Goal: Information Seeking & Learning: Learn about a topic

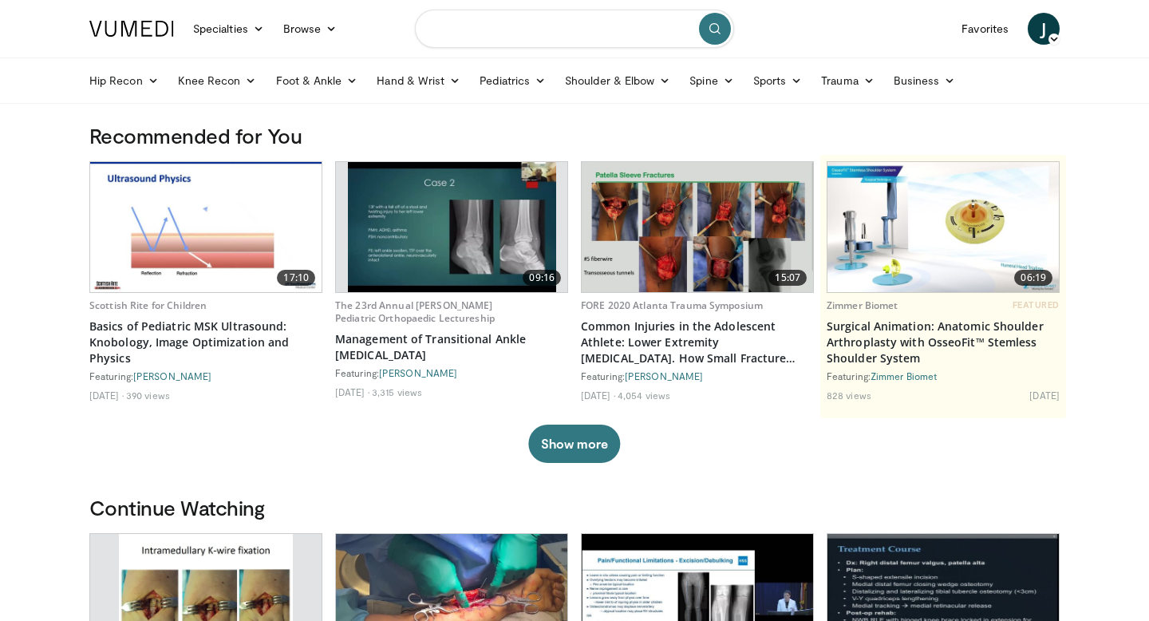
click at [548, 33] on input "Search topics, interventions" at bounding box center [574, 29] width 319 height 38
type input "**********"
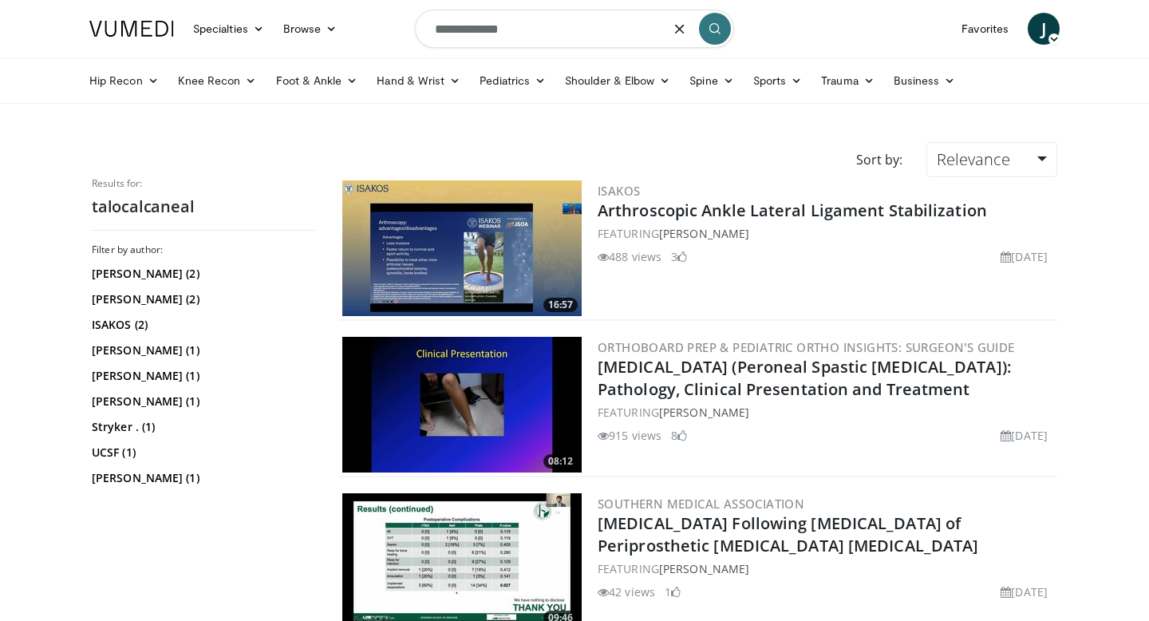
drag, startPoint x: 539, startPoint y: 26, endPoint x: 320, endPoint y: 5, distance: 219.7
click at [320, 5] on nav "Specialties Adult & Family Medicine Allergy, Asthma, Immunology Anesthesiology …" at bounding box center [575, 28] width 990 height 57
type input "*********"
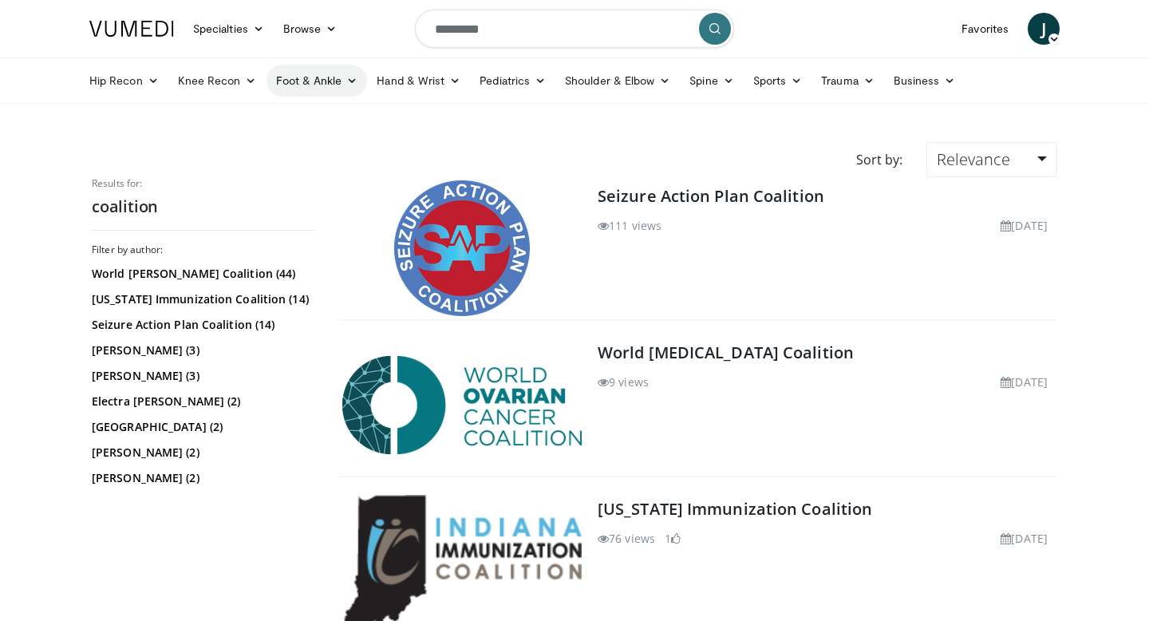
click at [321, 80] on link "Foot & Ankle" at bounding box center [317, 81] width 101 height 32
click at [301, 164] on link "Hindfoot" at bounding box center [362, 169] width 190 height 26
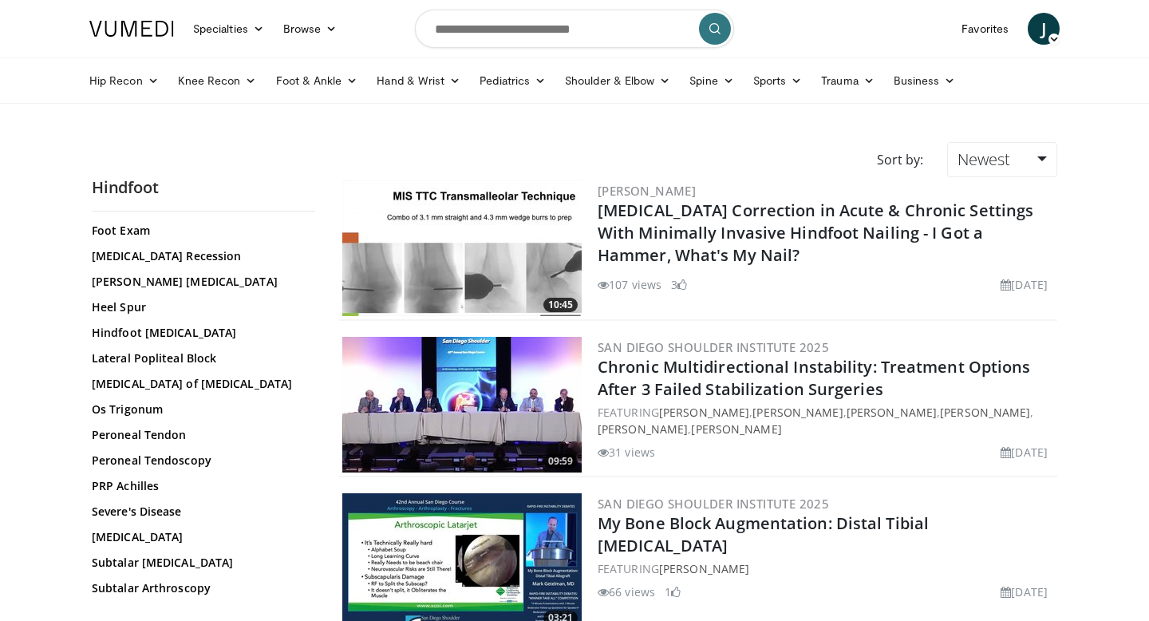
scroll to position [383, 0]
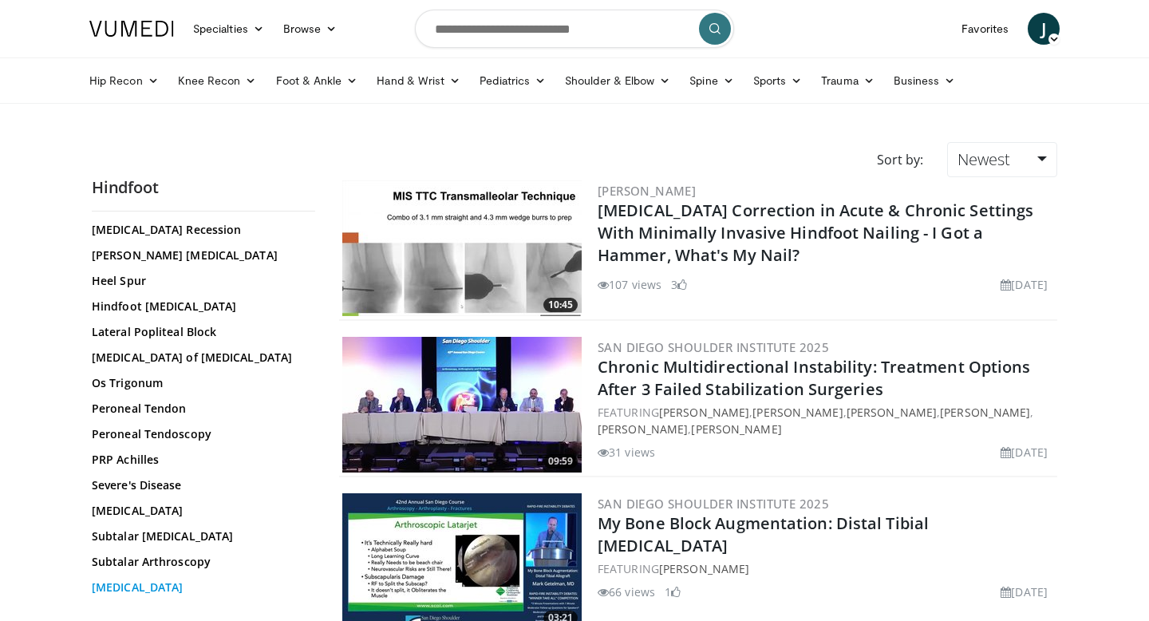
click at [110, 579] on link "[MEDICAL_DATA]" at bounding box center [200, 587] width 216 height 16
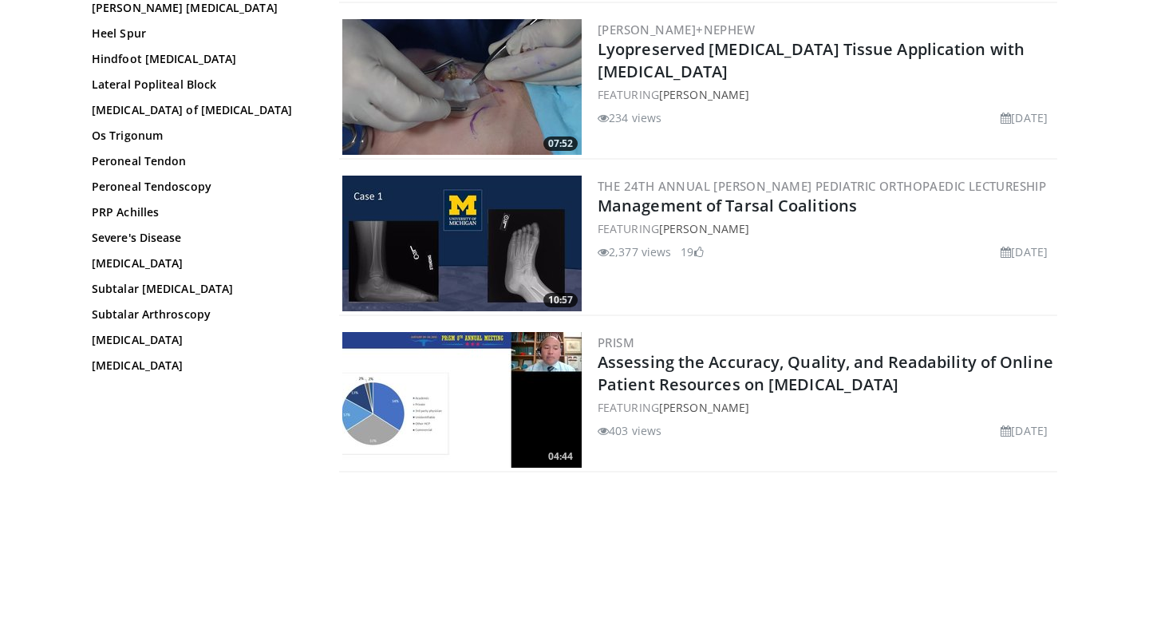
scroll to position [631, 0]
click at [435, 232] on img at bounding box center [461, 243] width 239 height 136
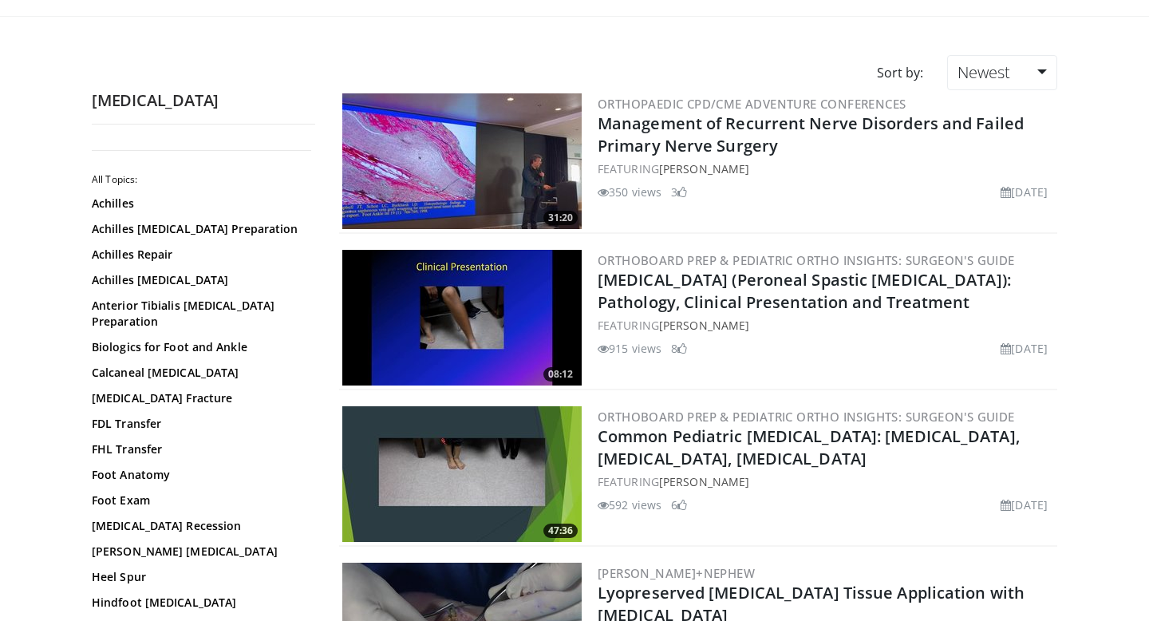
scroll to position [0, 0]
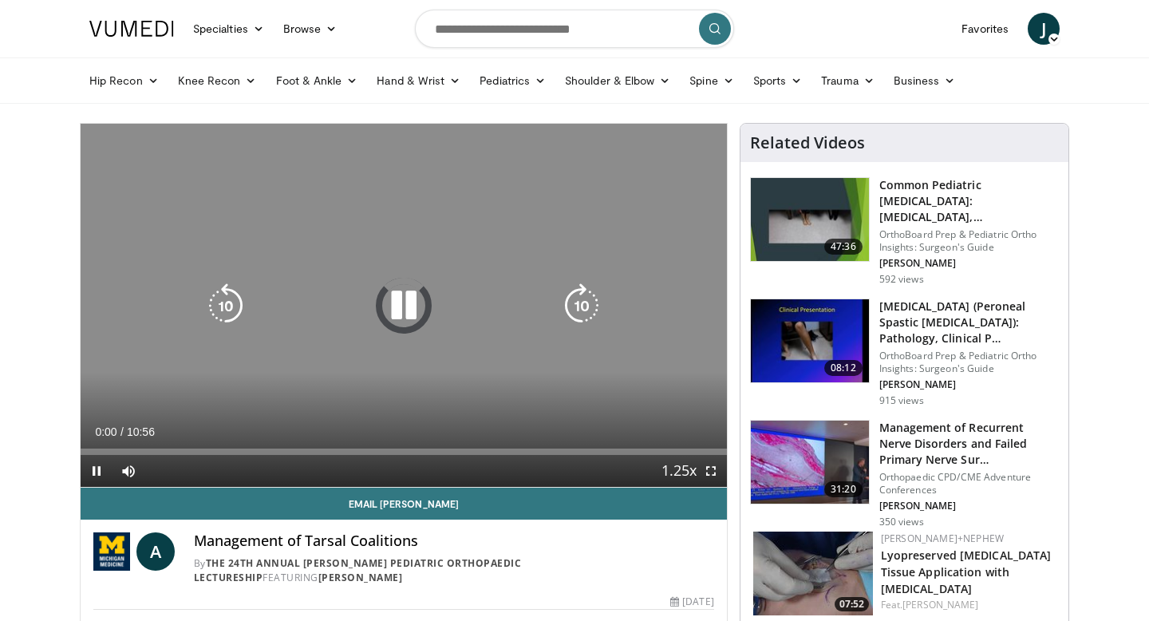
click at [383, 271] on div "10 seconds Tap to unmute" at bounding box center [404, 305] width 647 height 363
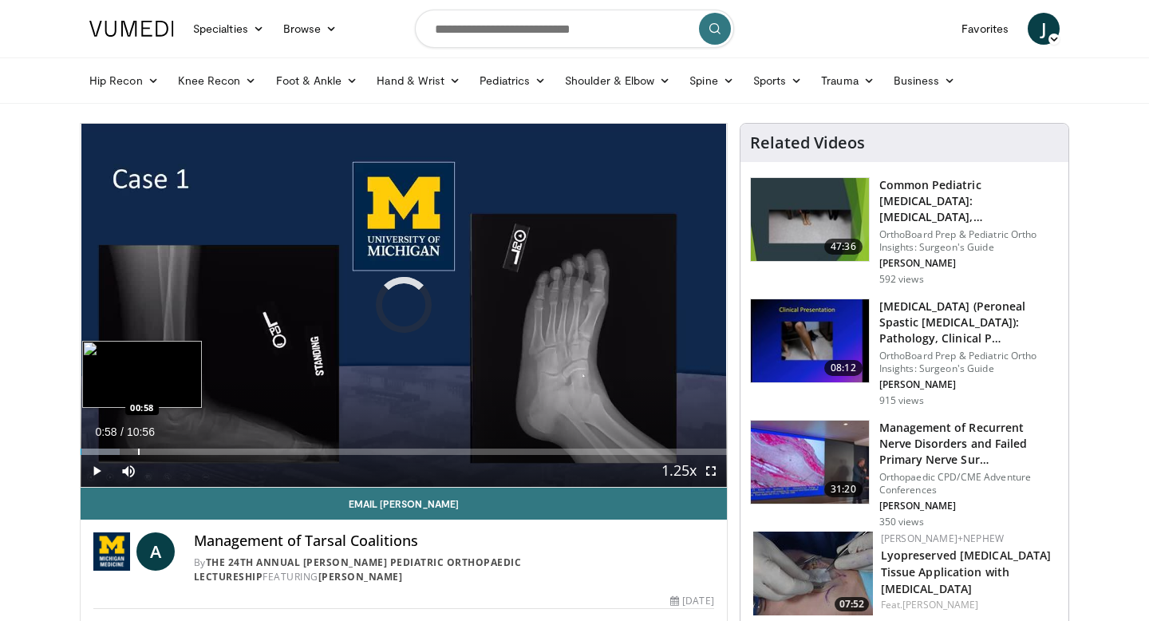
click at [138, 449] on div "Progress Bar" at bounding box center [139, 452] width 2 height 6
click at [190, 449] on div "Progress Bar" at bounding box center [191, 452] width 2 height 6
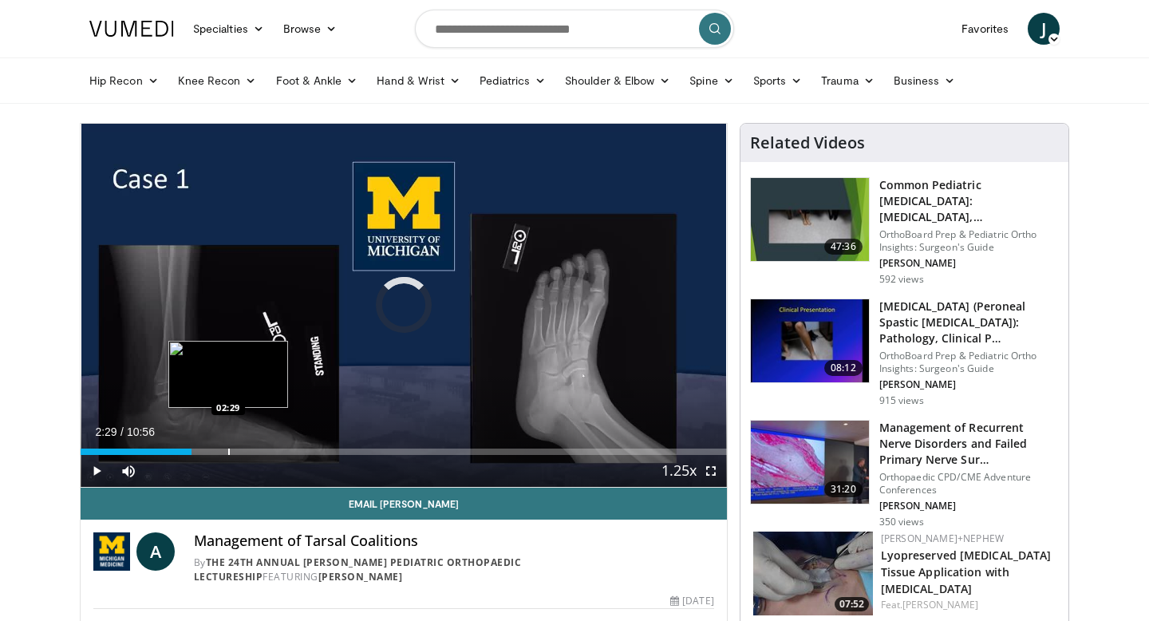
click at [227, 447] on div "Loaded : 0.00% 01:52 02:29" at bounding box center [404, 447] width 647 height 15
click at [267, 448] on div "Loaded : 27.21% 02:30 03:10" at bounding box center [404, 447] width 647 height 15
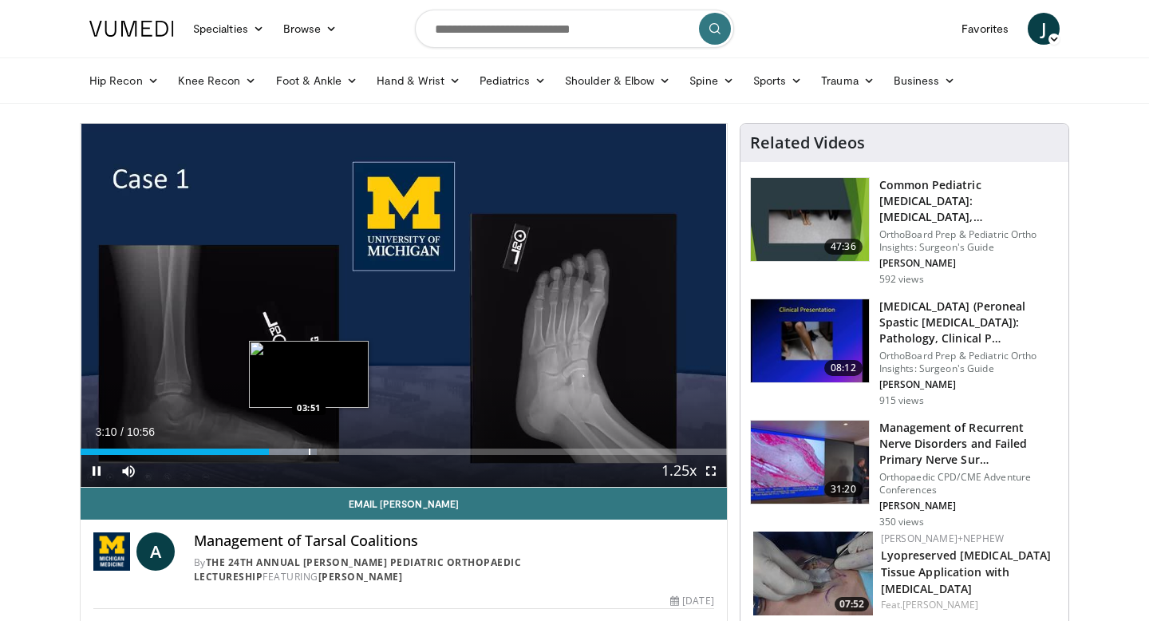
click at [309, 448] on div "Loaded : 36.59% 03:10 03:51" at bounding box center [404, 447] width 647 height 15
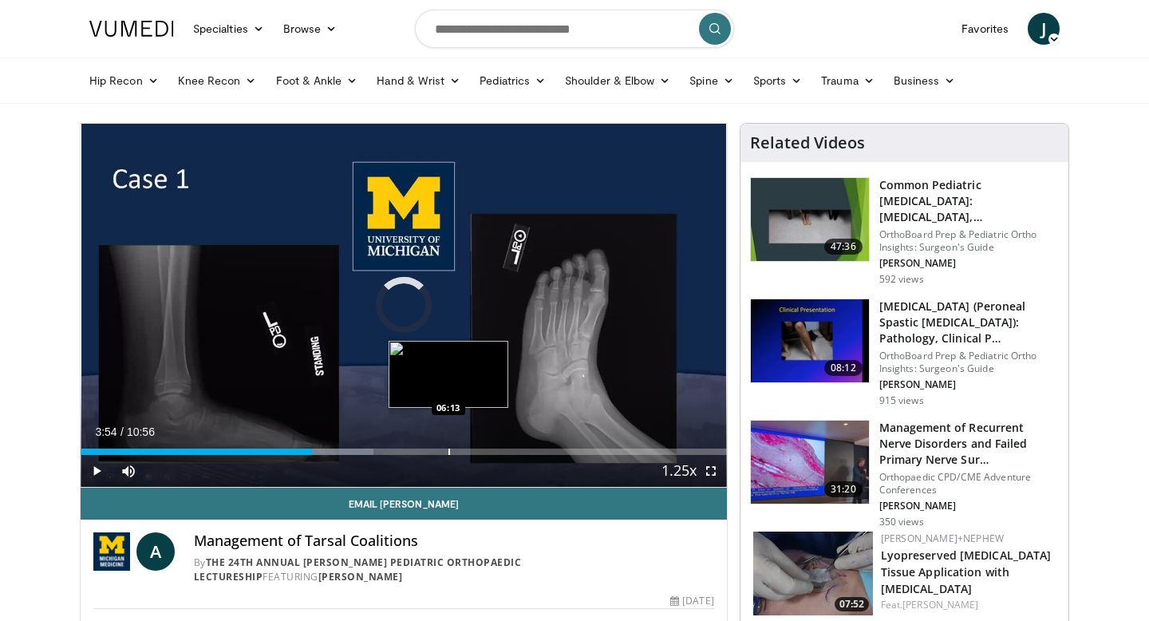
click at [449, 447] on div "Loaded : 45.36% 03:55 06:13" at bounding box center [404, 447] width 647 height 15
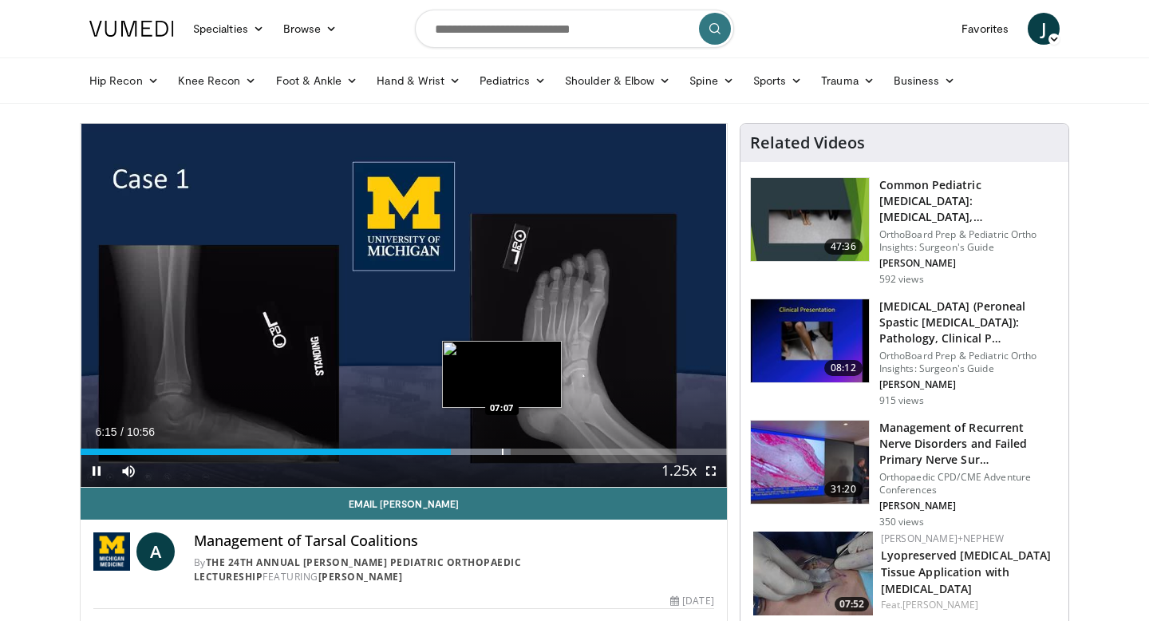
click at [502, 451] on div "Progress Bar" at bounding box center [503, 452] width 2 height 6
click at [528, 452] on div "Progress Bar" at bounding box center [529, 452] width 2 height 6
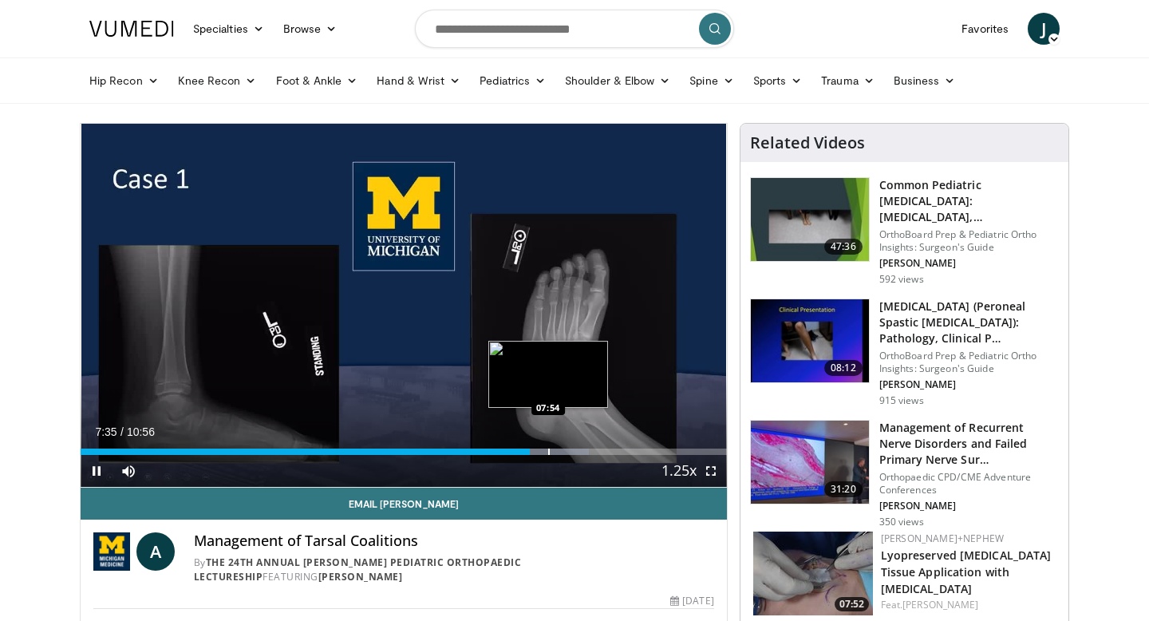
click at [548, 453] on div "Progress Bar" at bounding box center [549, 452] width 2 height 6
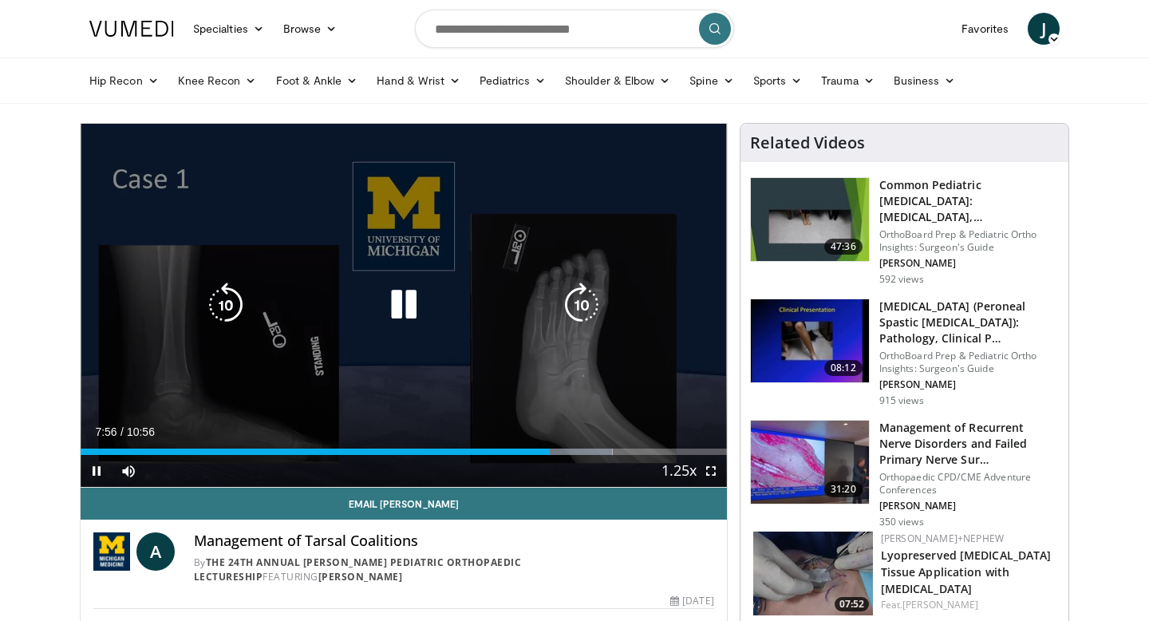
click at [362, 323] on div "10 seconds Tap to unmute" at bounding box center [404, 305] width 647 height 363
click at [273, 396] on div "10 seconds Tap to unmute" at bounding box center [404, 305] width 647 height 363
